Goal: Information Seeking & Learning: Check status

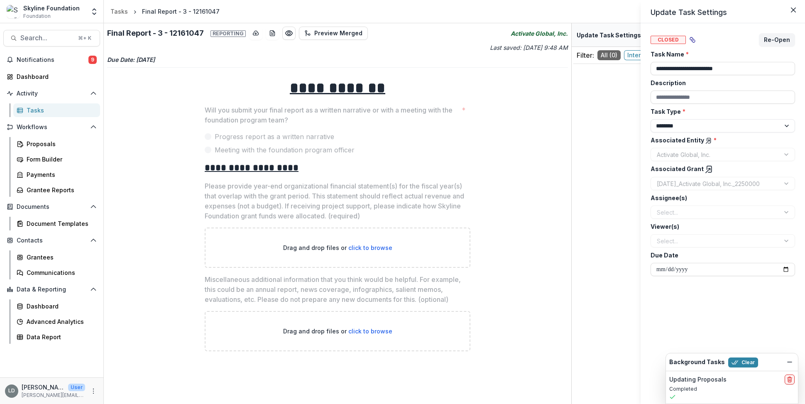
select select "********"
click at [53, 335] on div "**********" at bounding box center [402, 202] width 805 height 404
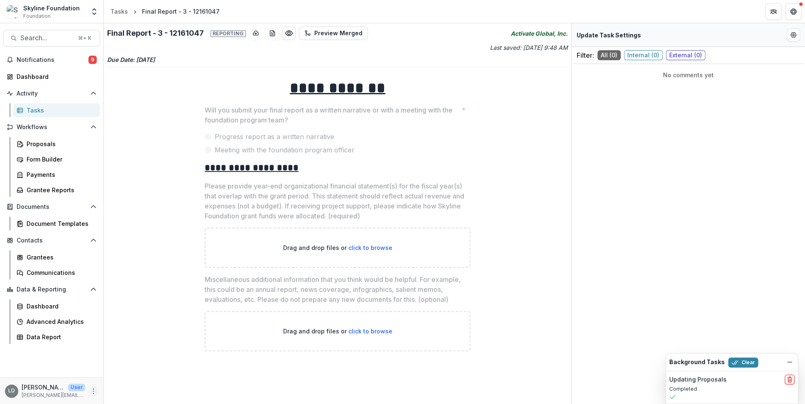
click at [95, 389] on icon "More" at bounding box center [93, 391] width 7 height 7
click at [127, 375] on link "User Settings" at bounding box center [148, 373] width 89 height 14
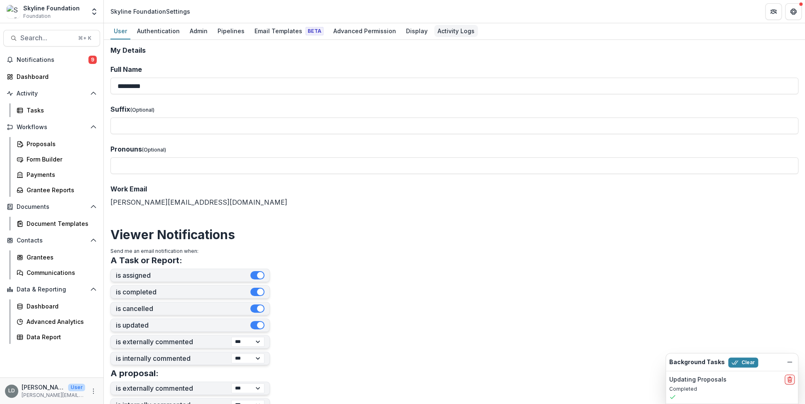
click at [446, 29] on div "Activity Logs" at bounding box center [456, 31] width 44 height 12
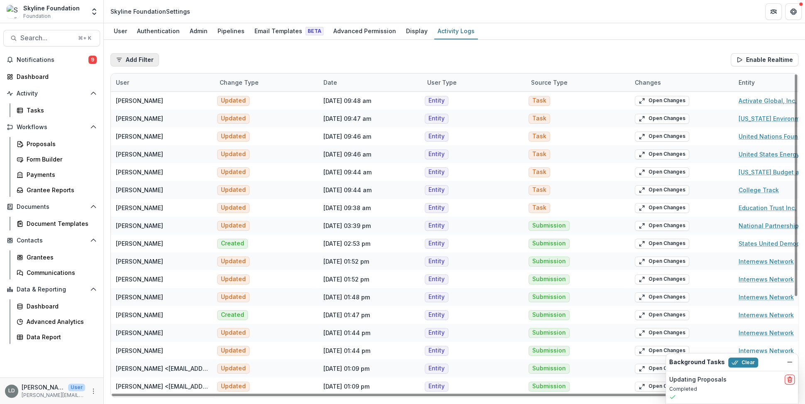
click at [144, 62] on button "Add Filter" at bounding box center [134, 59] width 49 height 13
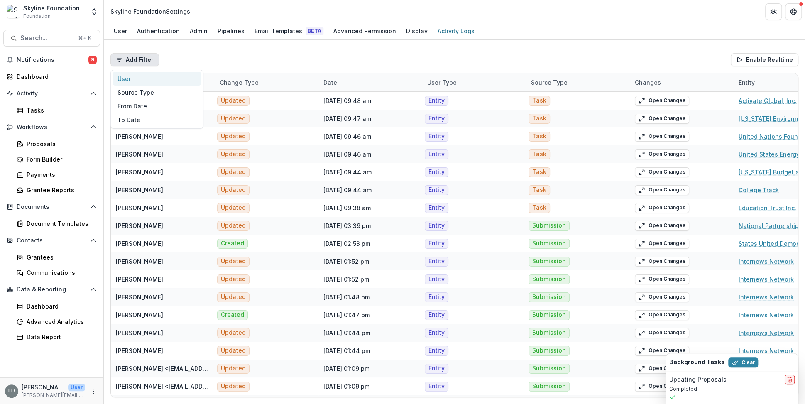
click at [154, 77] on button "User" at bounding box center [156, 79] width 89 height 14
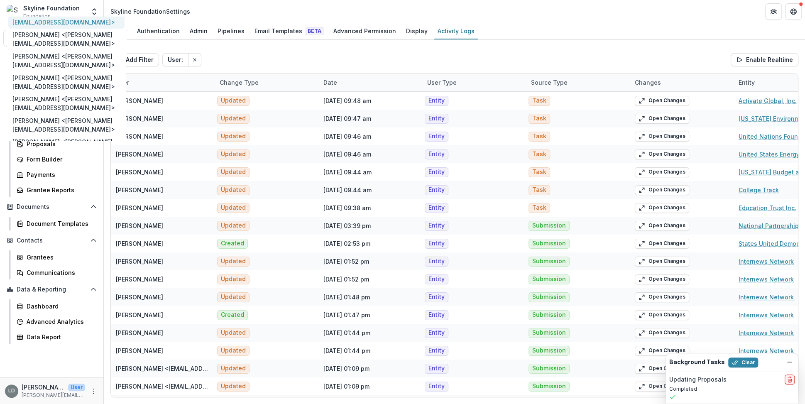
scroll to position [64, 0]
click at [75, 60] on p "[PERSON_NAME] <[PERSON_NAME][EMAIL_ADDRESS][DOMAIN_NAME]>" at bounding box center [66, 59] width 108 height 17
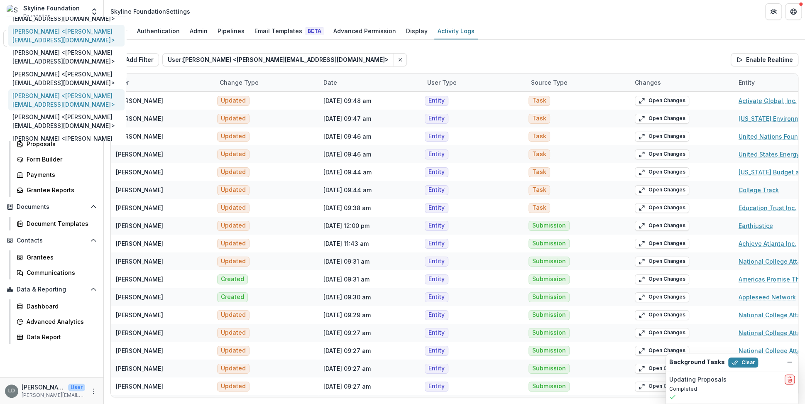
scroll to position [54, 0]
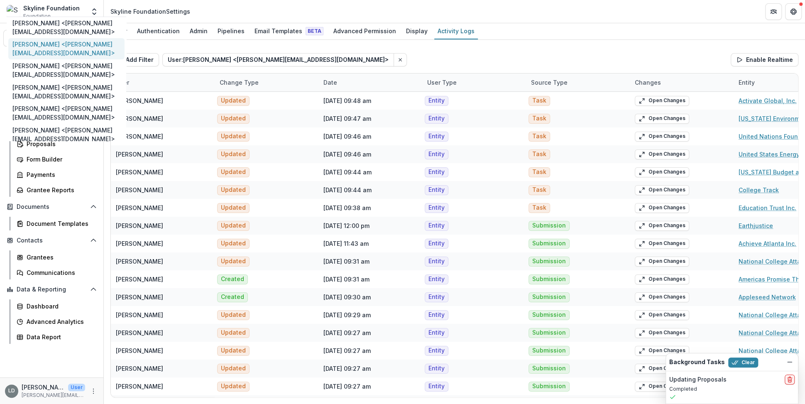
click at [89, 51] on p "[PERSON_NAME] <[PERSON_NAME][EMAIL_ADDRESS][DOMAIN_NAME]>" at bounding box center [66, 48] width 108 height 17
